Goal: Task Accomplishment & Management: Complete application form

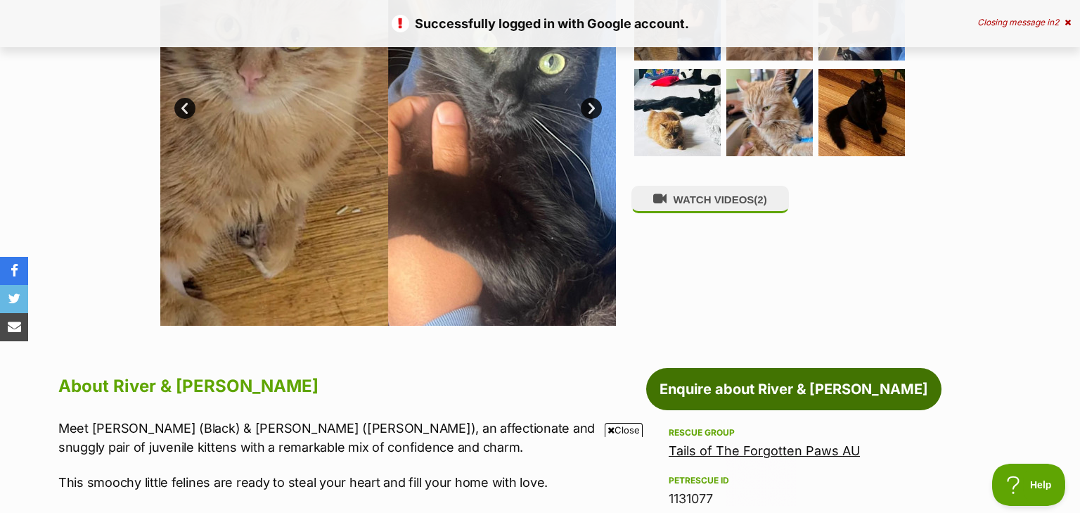
click at [764, 390] on link "Enquire about River & [PERSON_NAME]" at bounding box center [793, 389] width 295 height 42
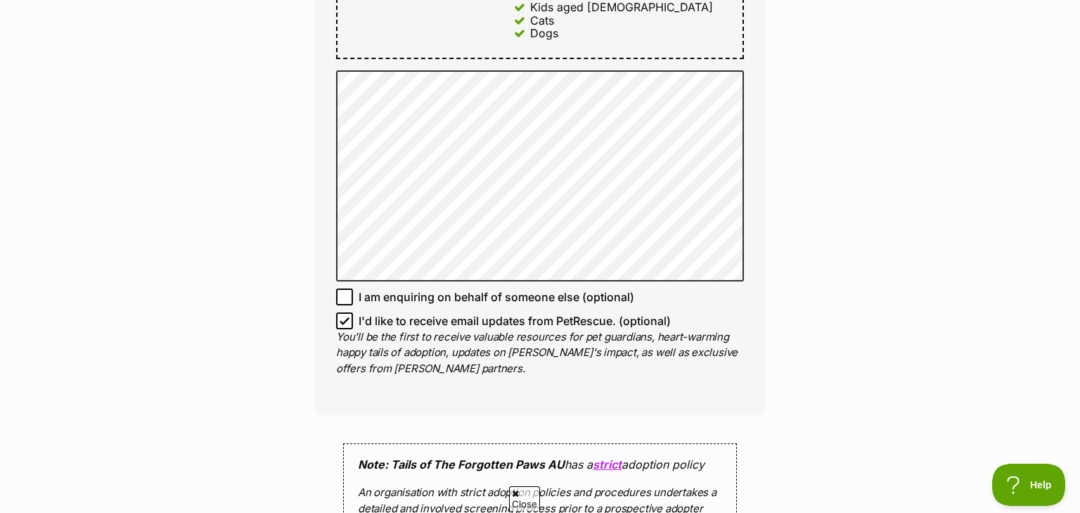
click at [387, 312] on span "I'd like to receive email updates from PetRescue. (optional)" at bounding box center [515, 320] width 312 height 17
click at [353, 312] on input "I'd like to receive email updates from PetRescue. (optional)" at bounding box center [344, 320] width 17 height 17
checkbox input "false"
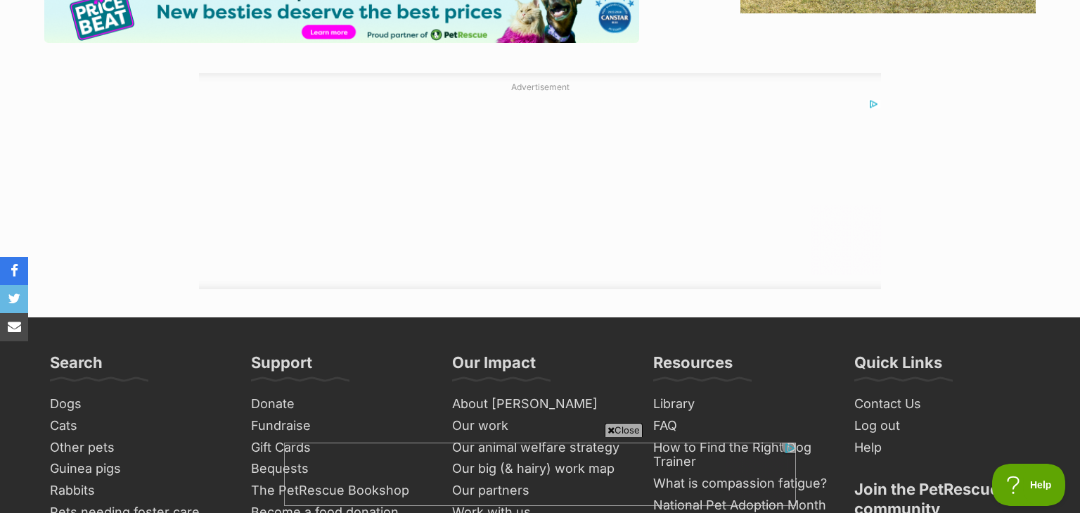
scroll to position [1951, 0]
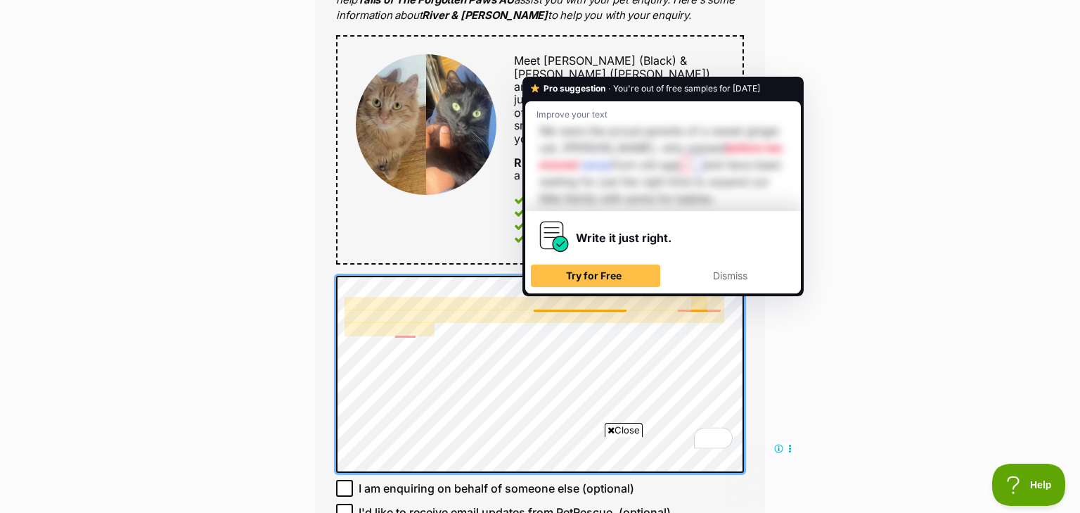
click at [545, 295] on div "Pro suggestion · You're out of free samples for today Improve your text We were…" at bounding box center [662, 187] width 281 height 220
click at [707, 287] on div "Dismiss" at bounding box center [730, 275] width 117 height 23
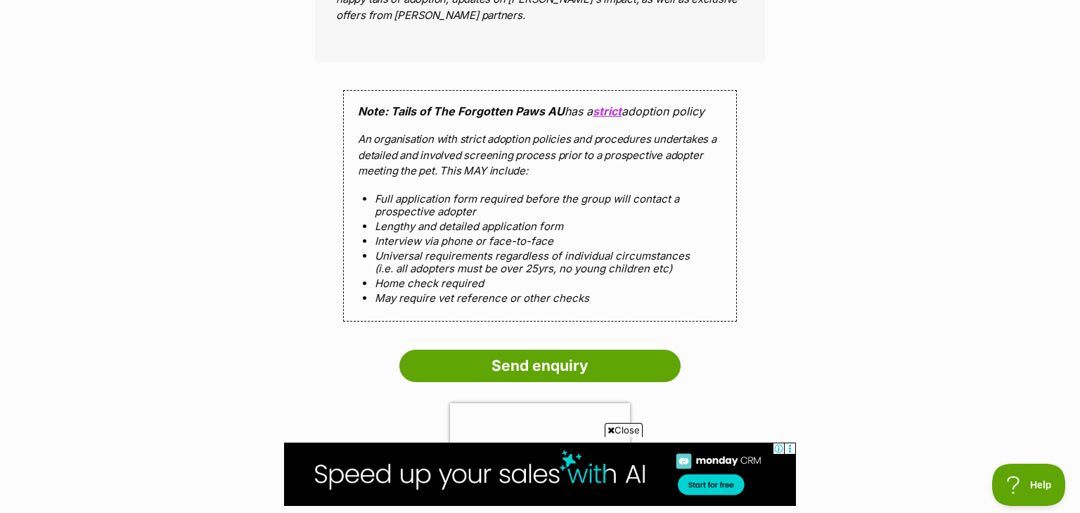
scroll to position [1365, 0]
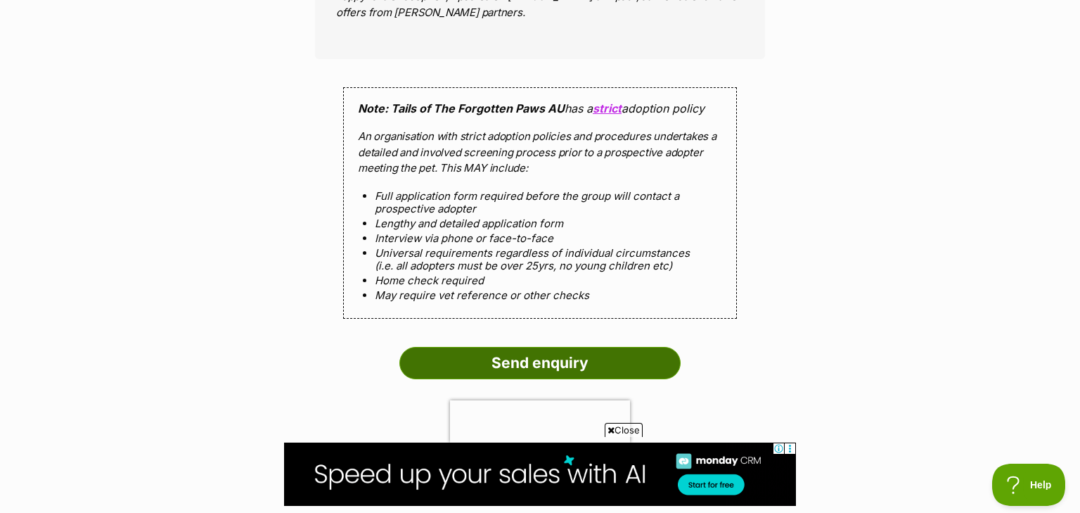
click at [523, 350] on input "Send enquiry" at bounding box center [539, 363] width 281 height 32
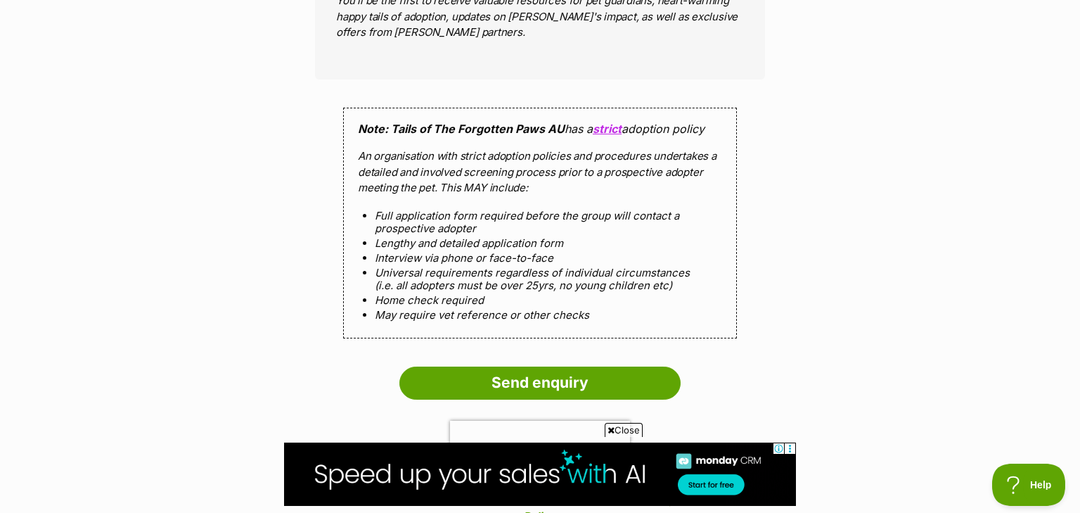
scroll to position [1494, 0]
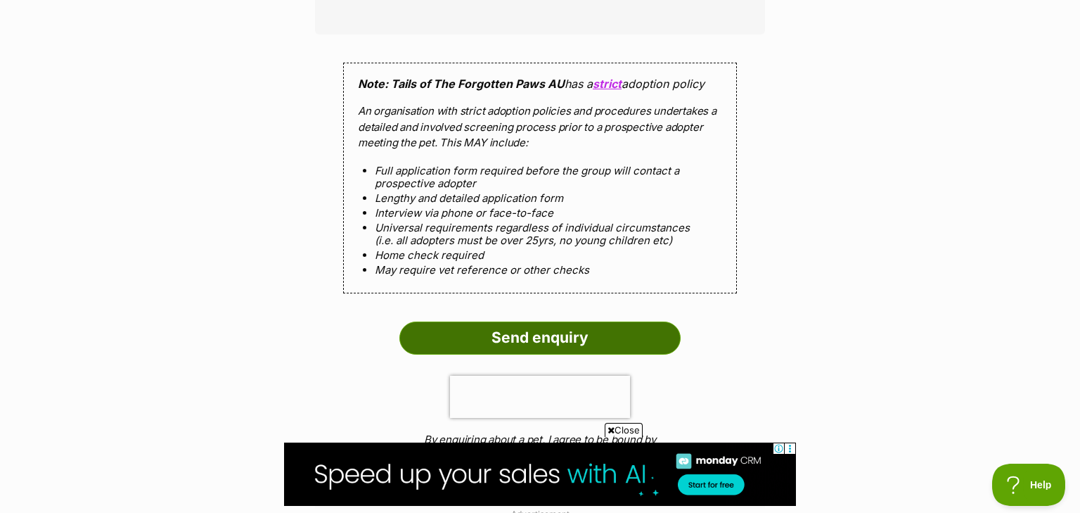
click at [518, 331] on input "Send enquiry" at bounding box center [539, 337] width 281 height 32
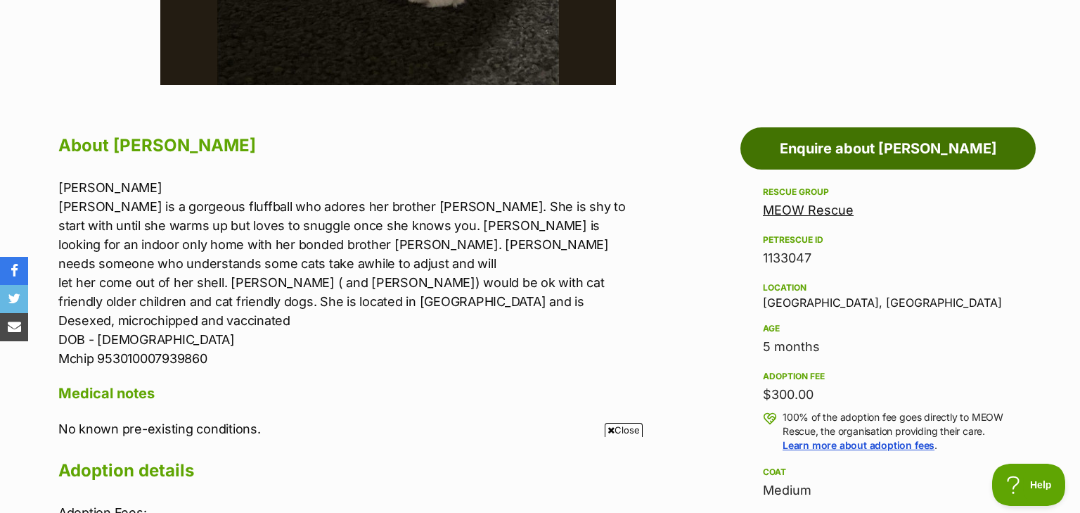
click at [783, 146] on link "Enquire about [PERSON_NAME]" at bounding box center [887, 148] width 295 height 42
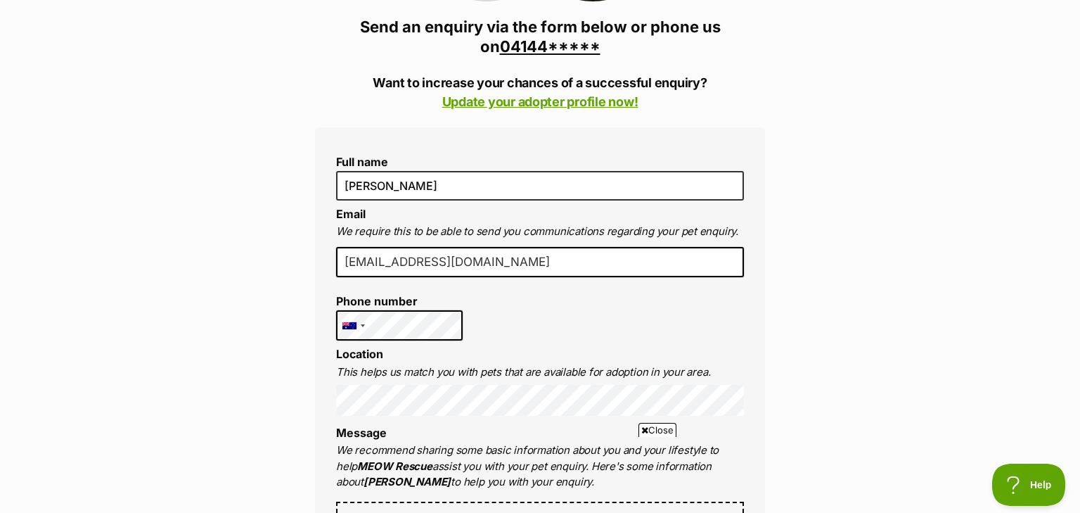
scroll to position [340, 0]
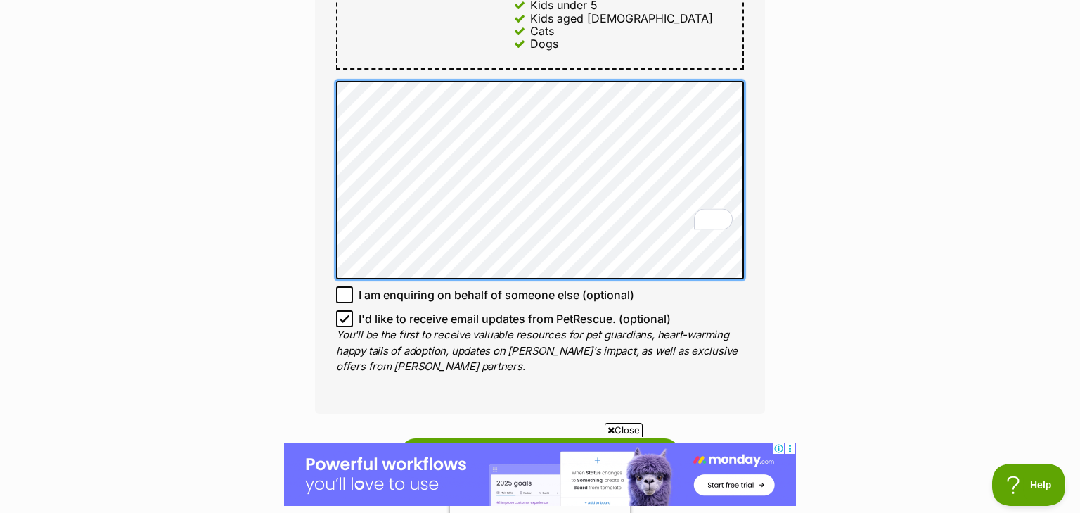
scroll to position [1044, 0]
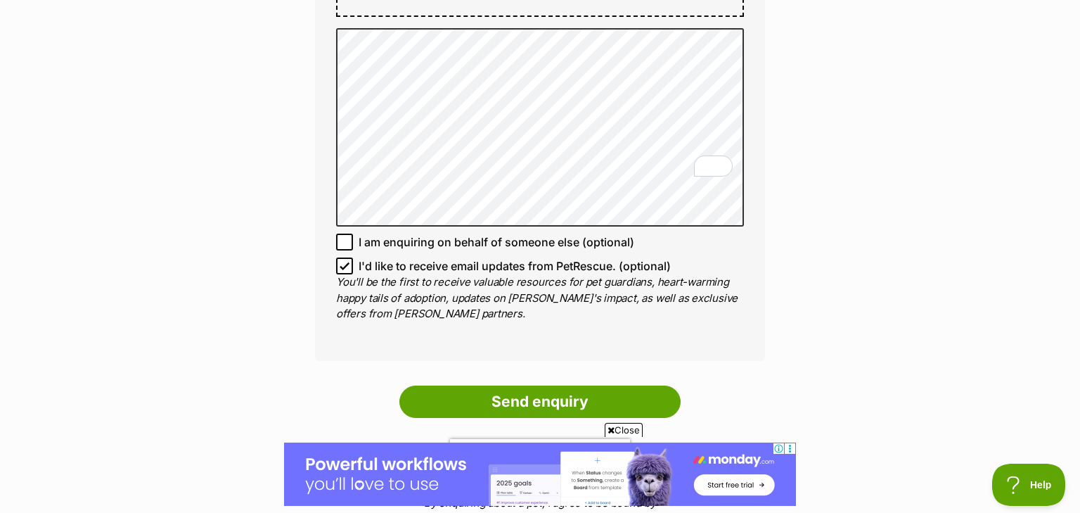
click at [372, 257] on span "I'd like to receive email updates from PetRescue. (optional)" at bounding box center [515, 265] width 312 height 17
click at [353, 257] on input "I'd like to receive email updates from PetRescue. (optional)" at bounding box center [344, 265] width 17 height 17
checkbox input "false"
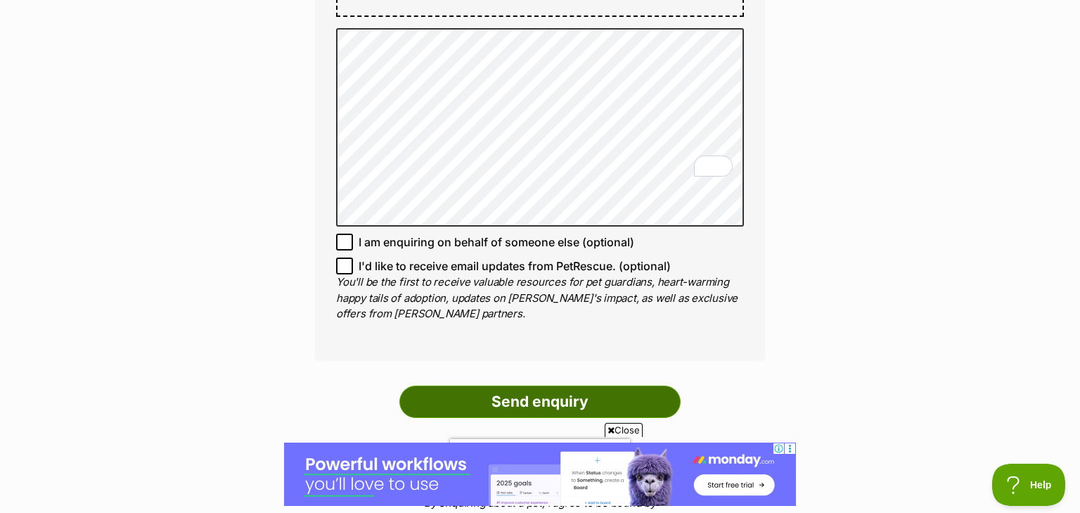
click at [467, 385] on input "Send enquiry" at bounding box center [539, 401] width 281 height 32
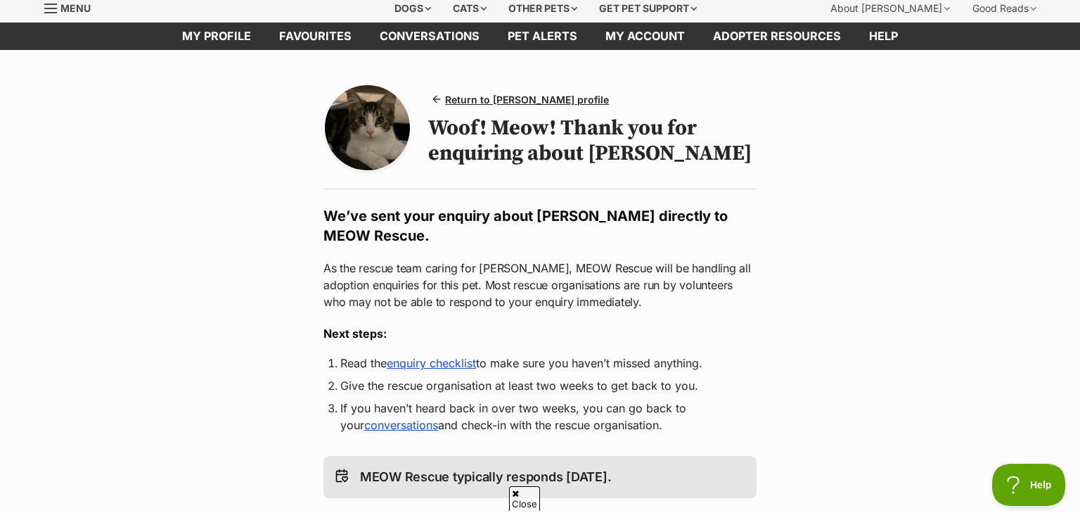
click at [463, 356] on link "enquiry checklist" at bounding box center [431, 363] width 89 height 14
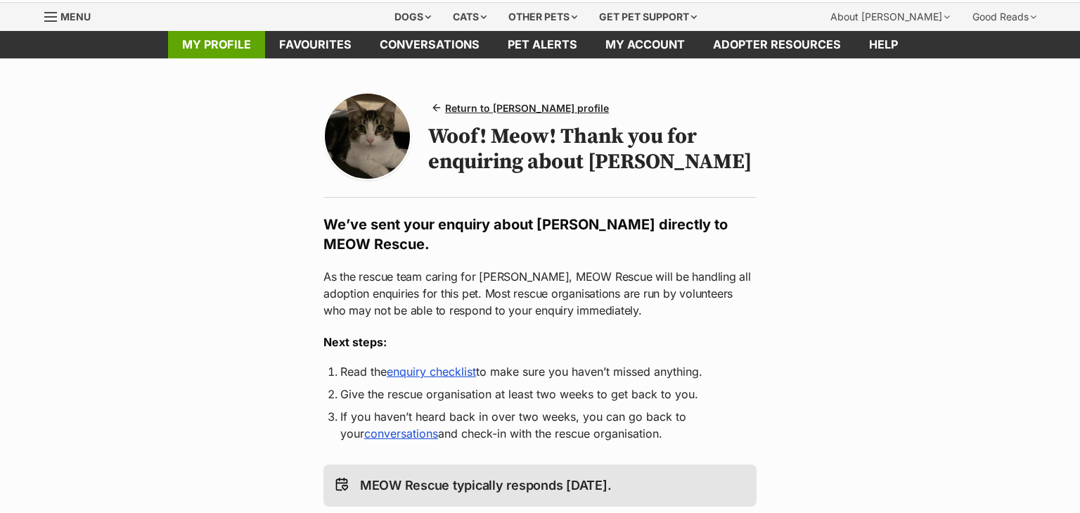
click link "My profile"
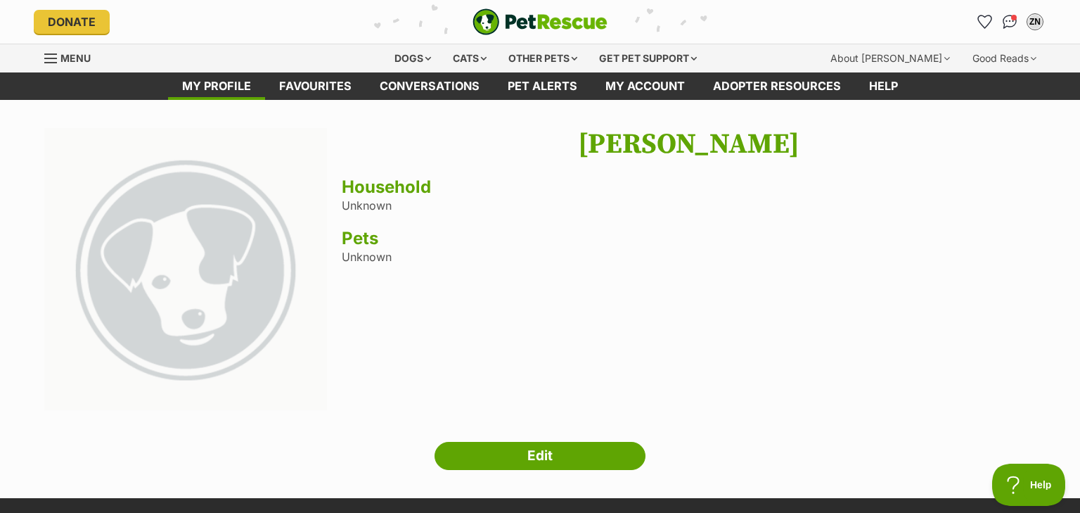
click at [527, 478] on main "Next Prev 1 [PERSON_NAME] Household Unknown Pets Unknown Edit" at bounding box center [540, 299] width 1080 height 398
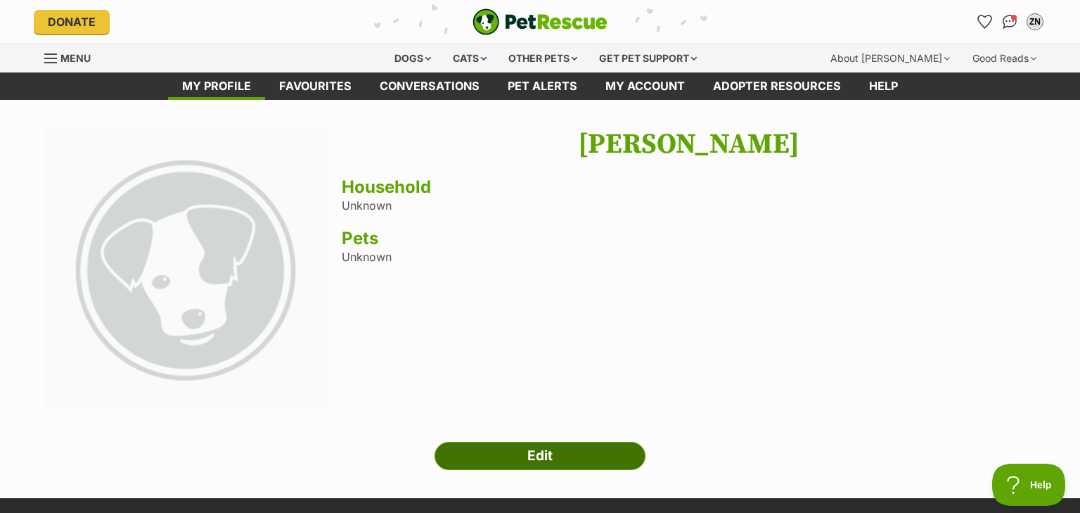
click at [512, 456] on link "Edit" at bounding box center [540, 456] width 211 height 28
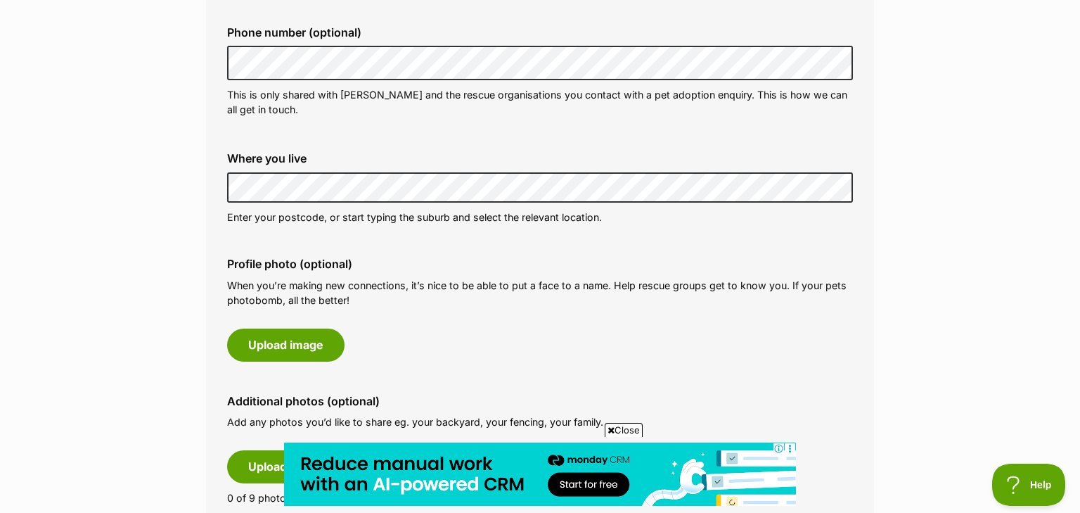
scroll to position [473, 0]
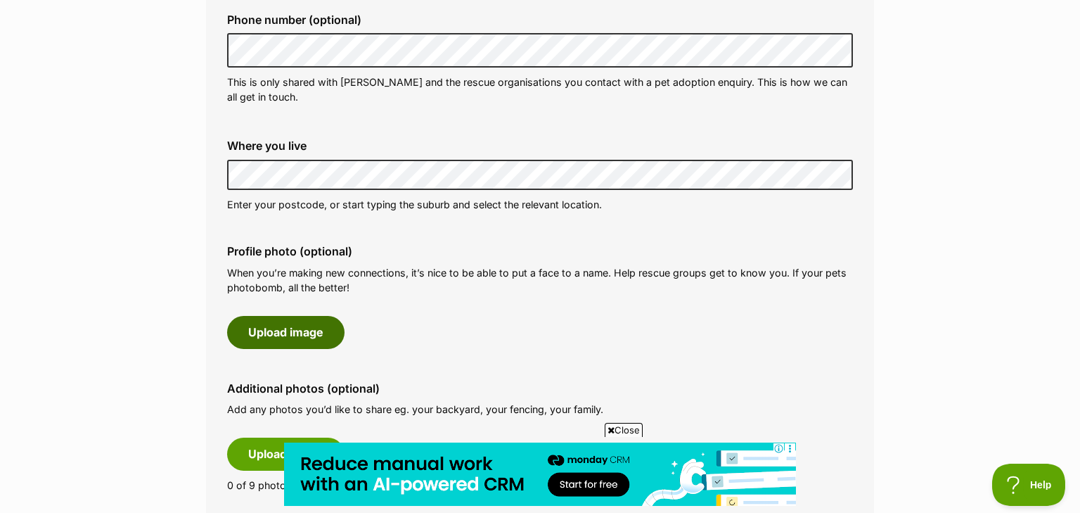
click at [326, 336] on button "Upload image" at bounding box center [285, 332] width 117 height 32
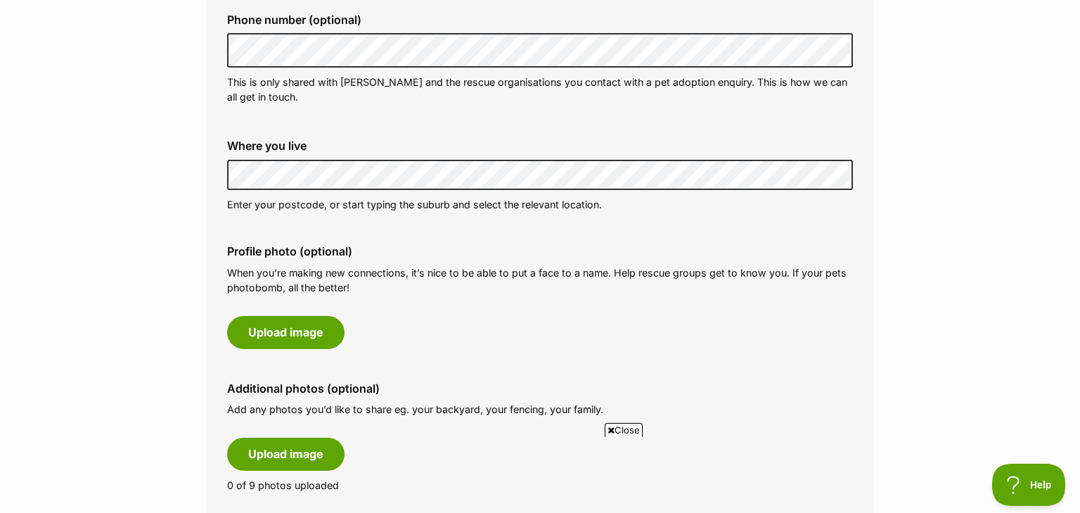
scroll to position [0, 0]
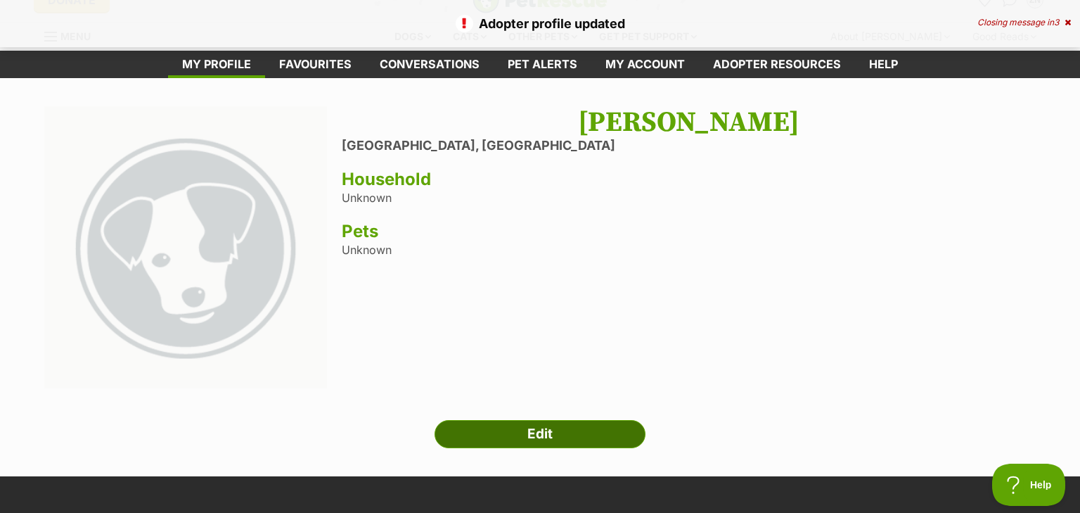
click at [509, 440] on link "Edit" at bounding box center [540, 434] width 211 height 28
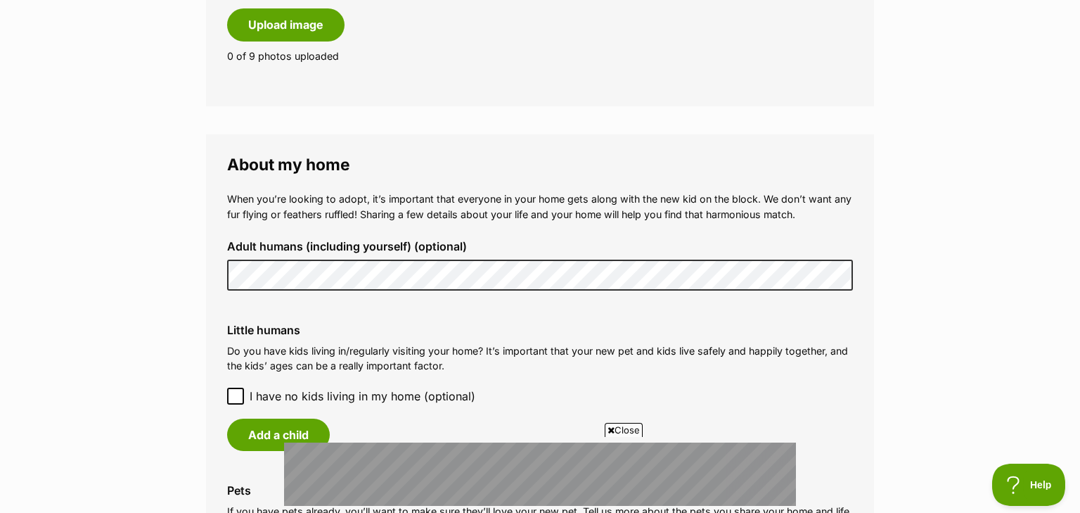
scroll to position [915, 0]
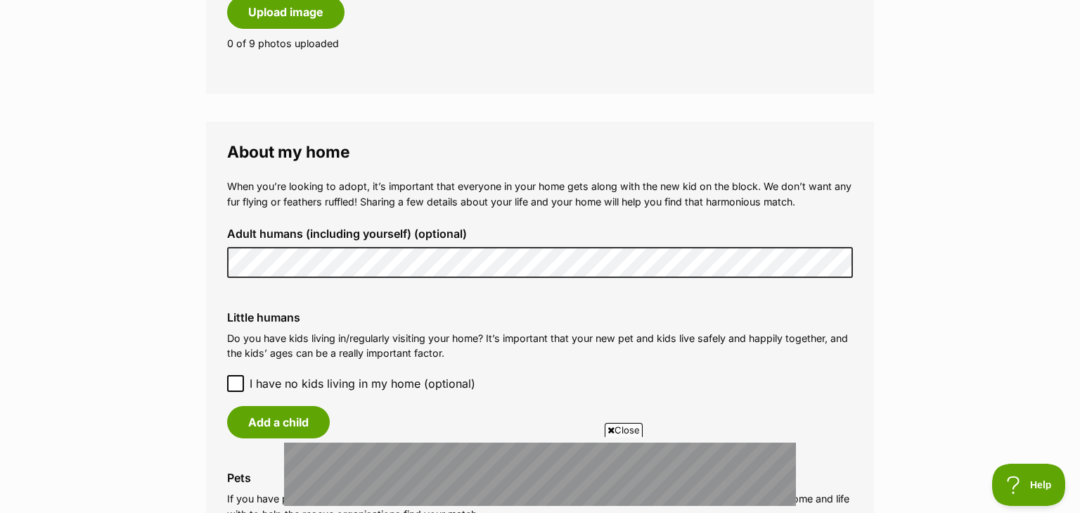
click at [442, 318] on label "Little humans" at bounding box center [540, 317] width 626 height 13
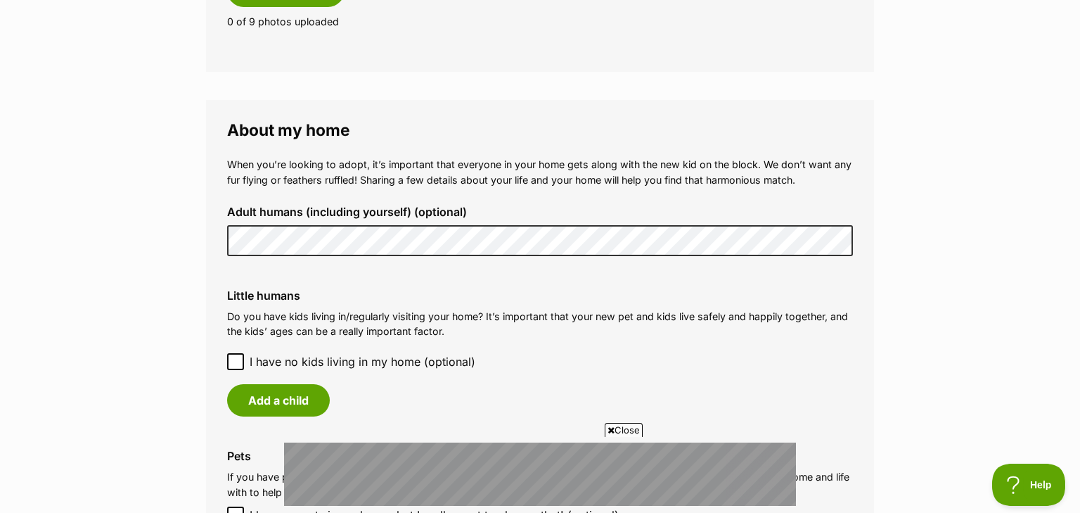
scroll to position [980, 0]
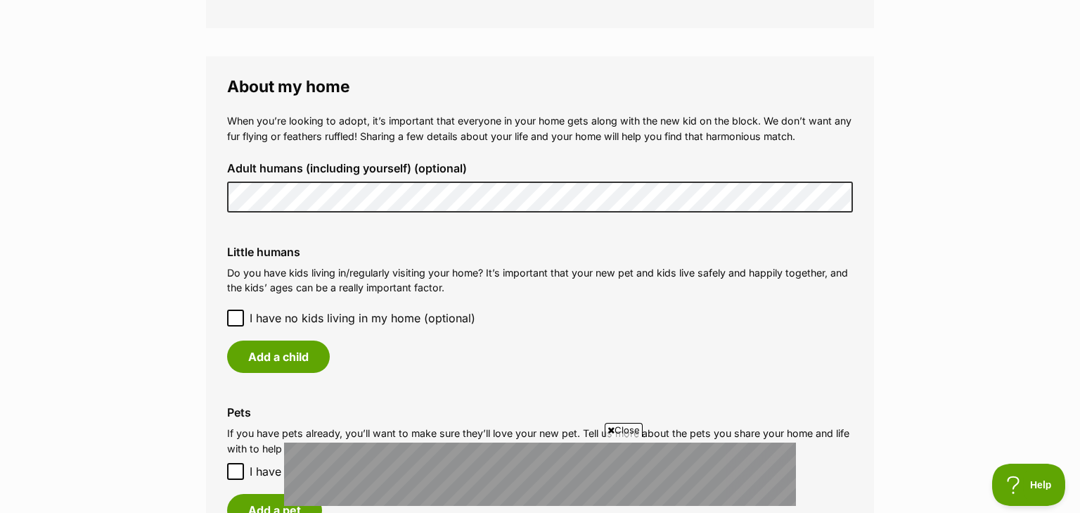
click at [401, 317] on span "I have no kids living in my home (optional)" at bounding box center [363, 317] width 226 height 17
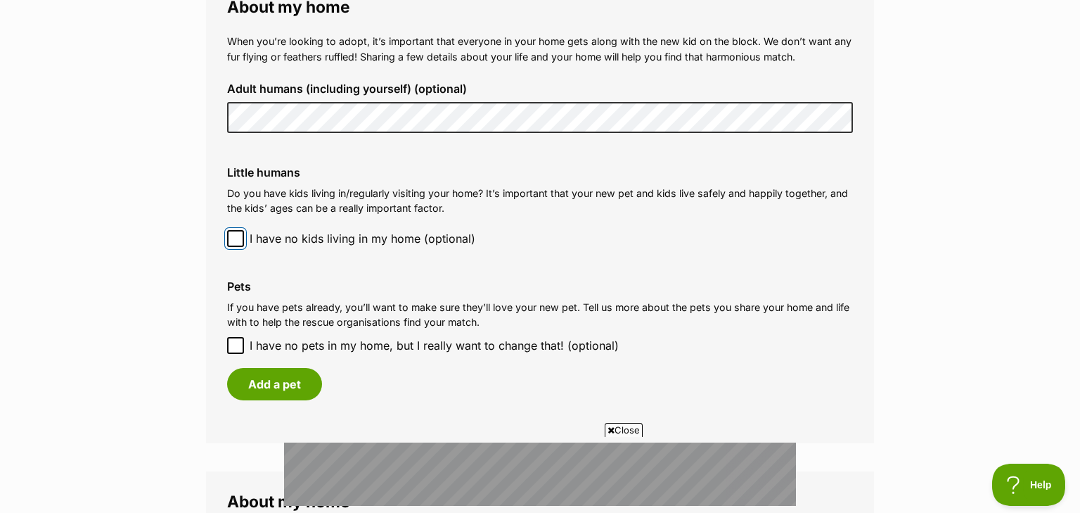
scroll to position [1081, 0]
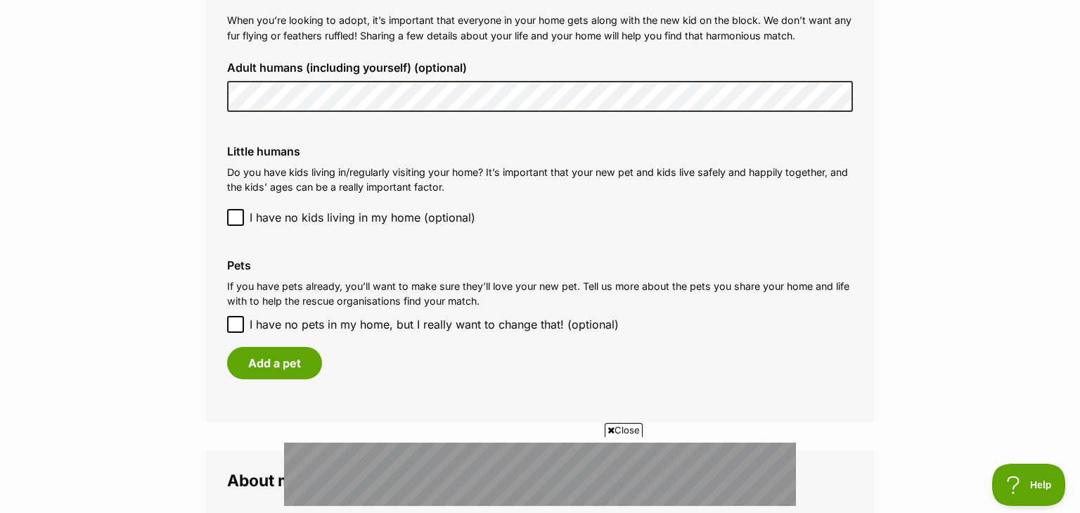
click at [392, 326] on span "I have no pets in my home, but I really want to change that! (optional)" at bounding box center [434, 324] width 369 height 17
click at [244, 326] on input "I have no pets in my home, but I really want to change that! (optional)" at bounding box center [235, 324] width 17 height 17
checkbox input "true"
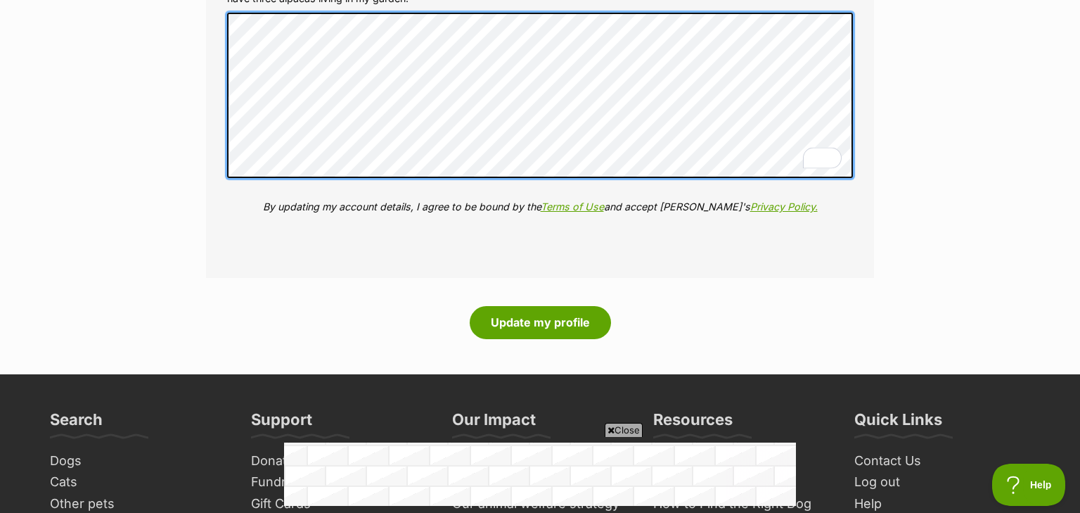
scroll to position [0, 0]
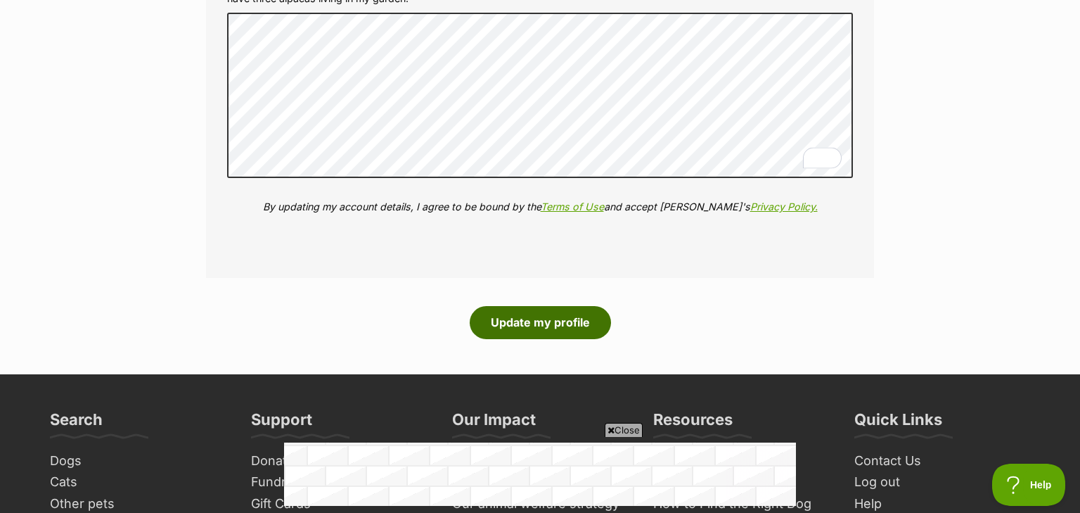
click at [519, 319] on button "Update my profile" at bounding box center [540, 322] width 141 height 32
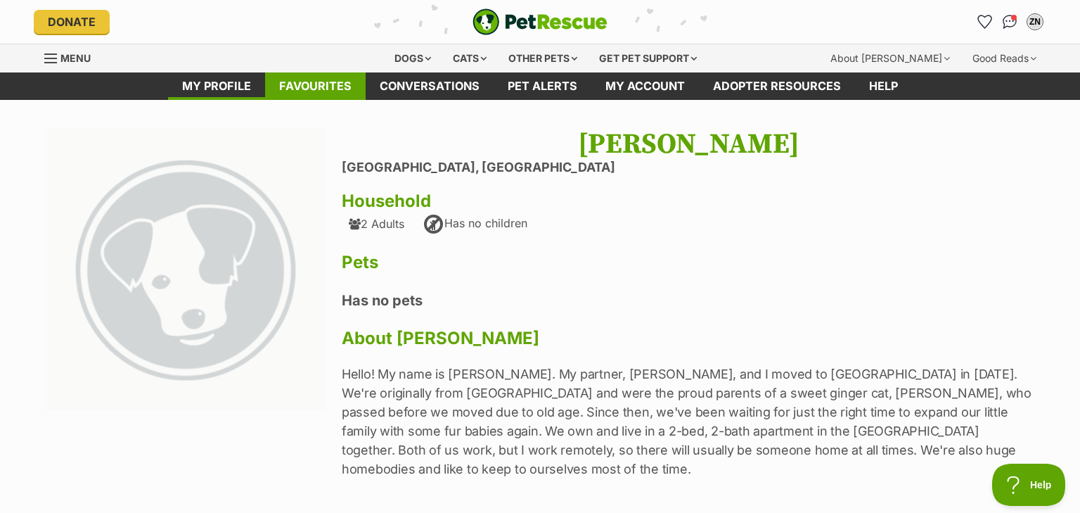
click at [314, 92] on link "Favourites" at bounding box center [315, 85] width 101 height 27
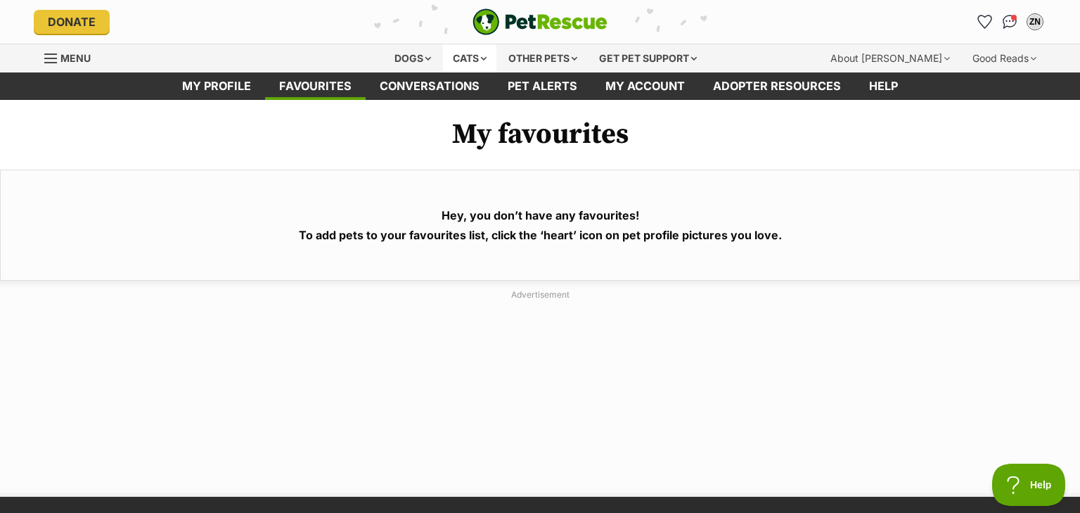
click at [473, 54] on div "Cats" at bounding box center [469, 58] width 53 height 28
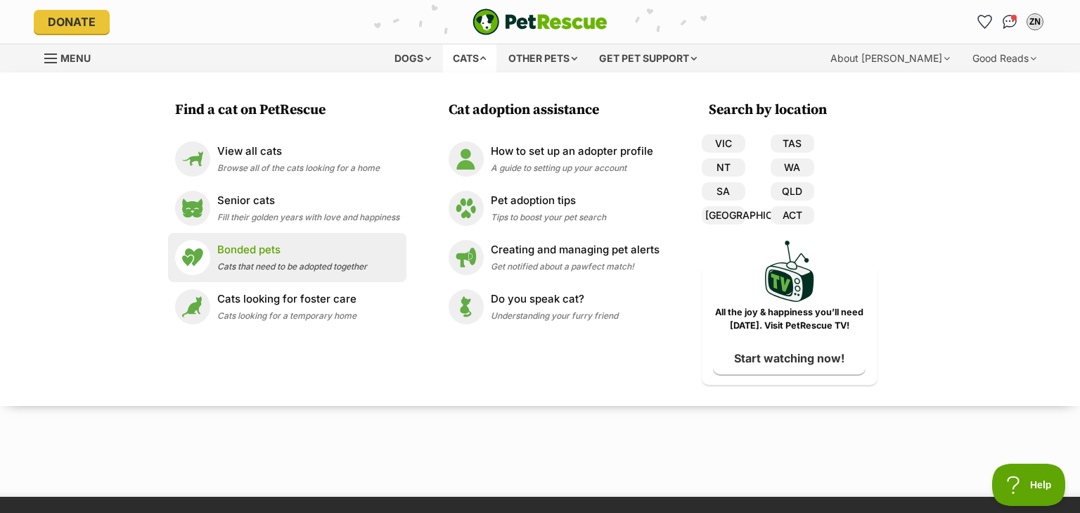
click at [291, 262] on span "Cats that need to be adopted together" at bounding box center [292, 266] width 150 height 11
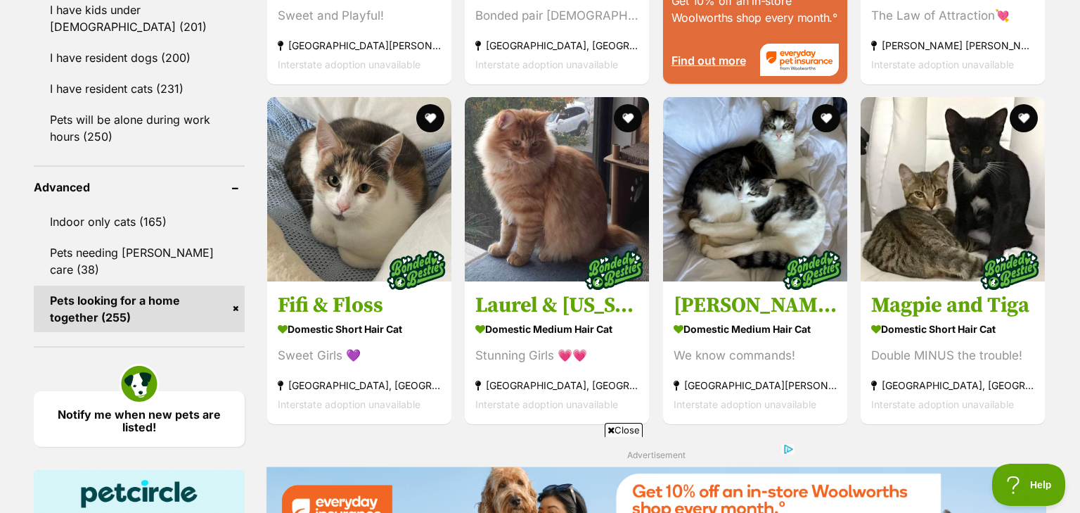
scroll to position [1719, 0]
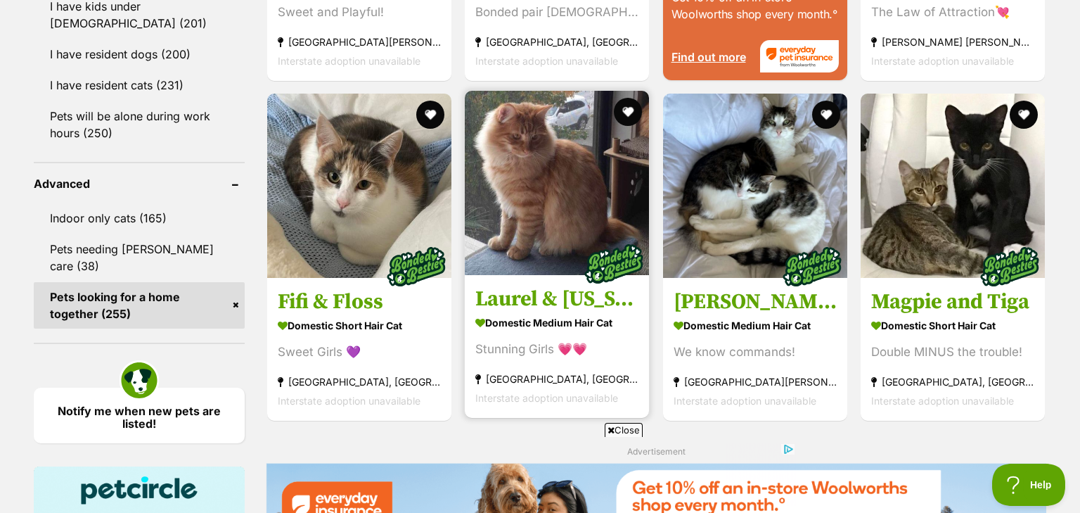
click at [516, 214] on img at bounding box center [557, 183] width 184 height 184
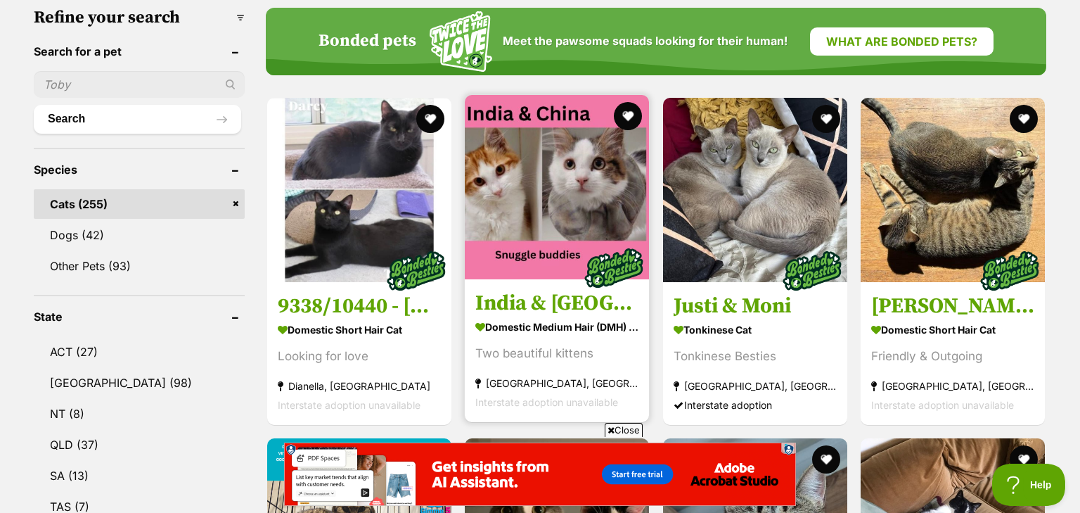
scroll to position [451, 0]
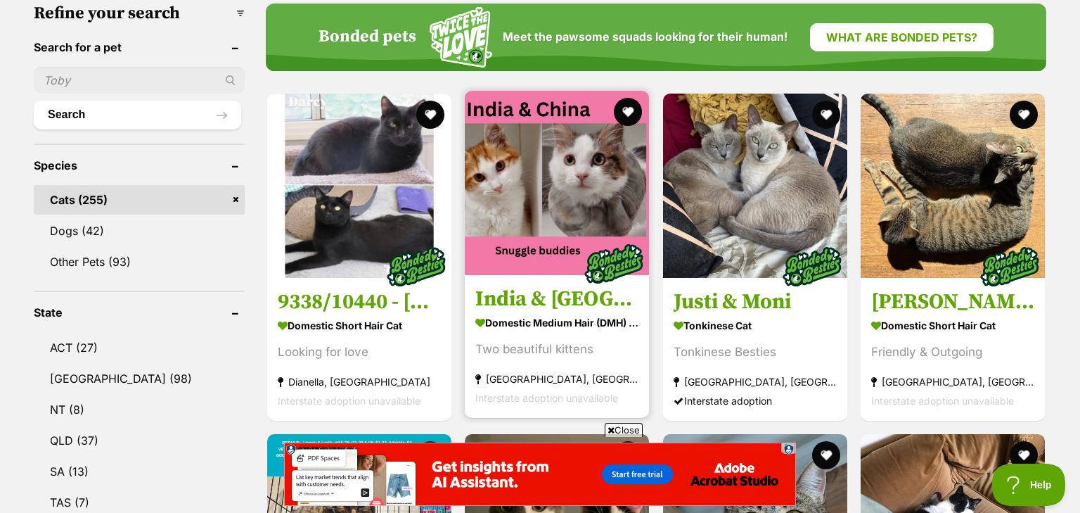
click at [556, 304] on h3 "India & [GEOGRAPHIC_DATA]" at bounding box center [556, 299] width 163 height 27
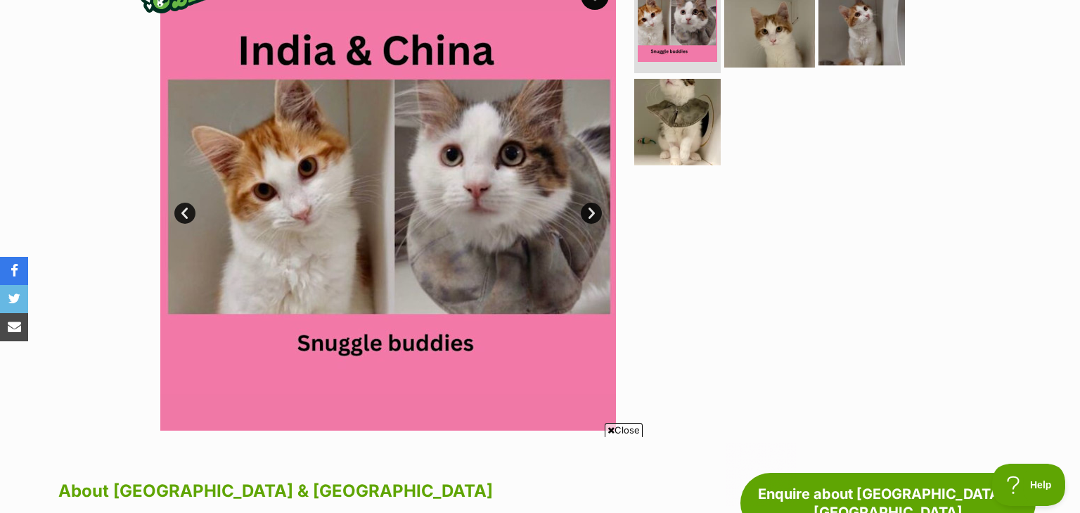
click at [726, 53] on img at bounding box center [769, 22] width 91 height 91
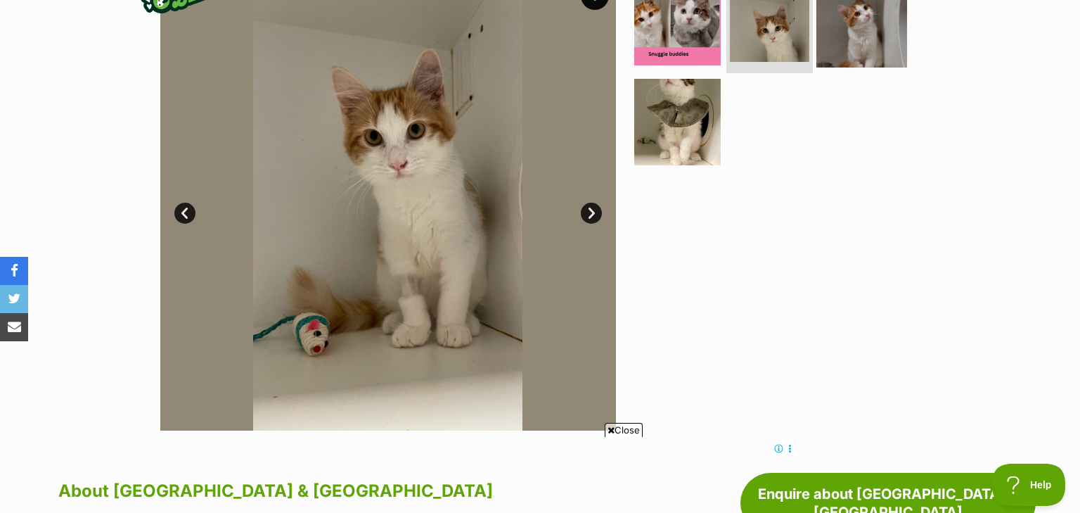
click at [852, 48] on img at bounding box center [861, 22] width 91 height 91
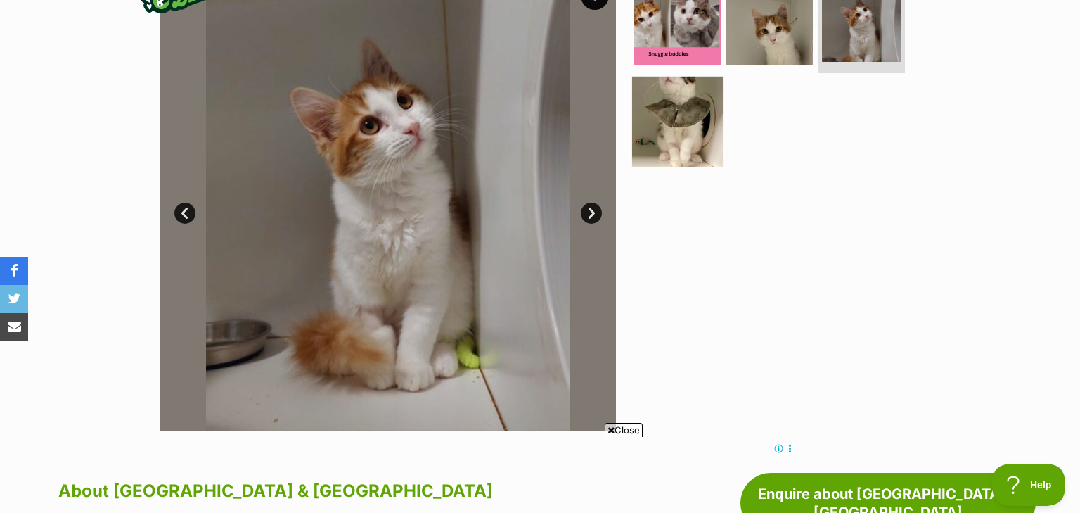
click at [689, 129] on img at bounding box center [677, 122] width 91 height 91
